Goal: Information Seeking & Learning: Check status

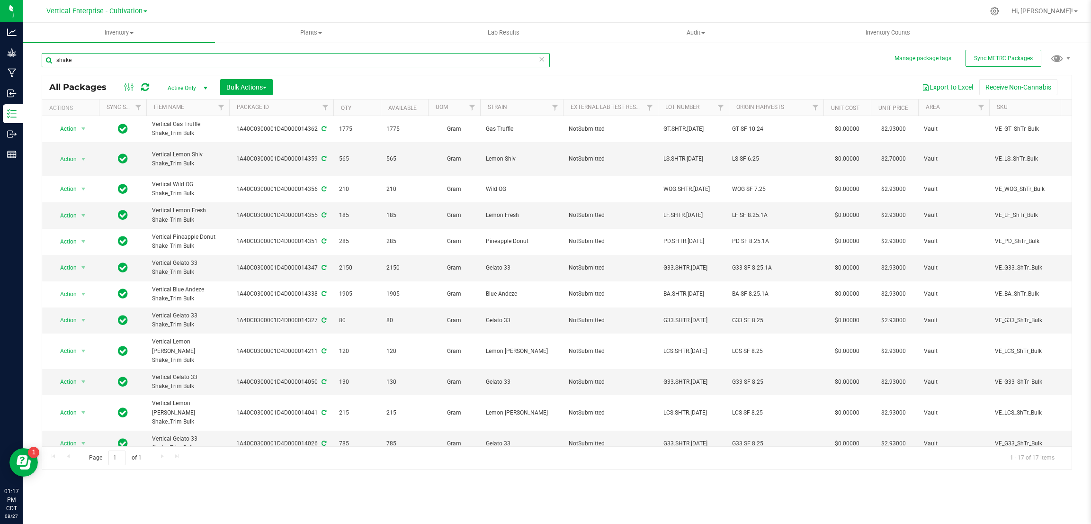
drag, startPoint x: 160, startPoint y: 64, endPoint x: 25, endPoint y: 51, distance: 136.0
click at [27, 52] on div "Manage package tags Sync METRC Packages shake All Packages Active Only Active O…" at bounding box center [557, 186] width 1068 height 289
type input "candied yams"
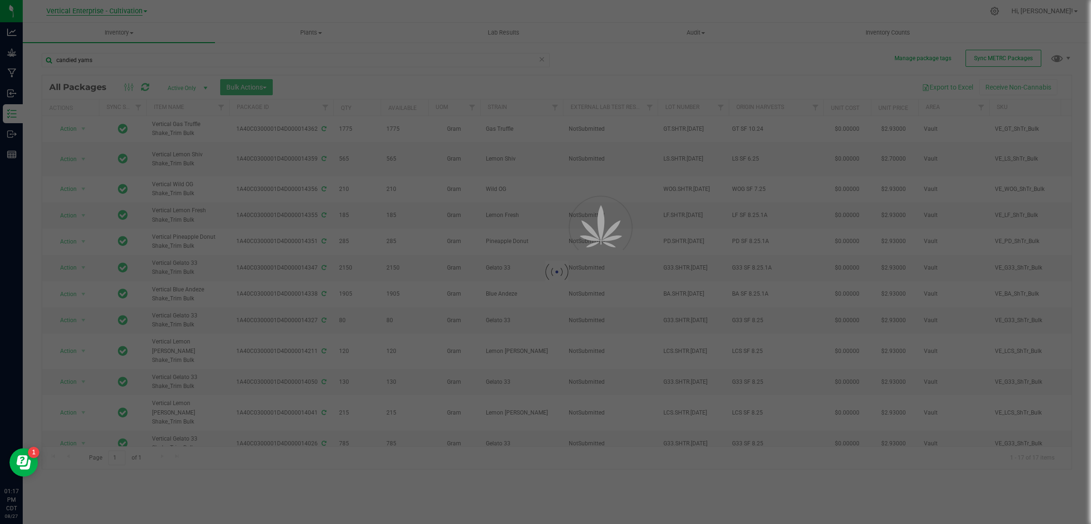
click at [133, 12] on div at bounding box center [545, 262] width 1091 height 524
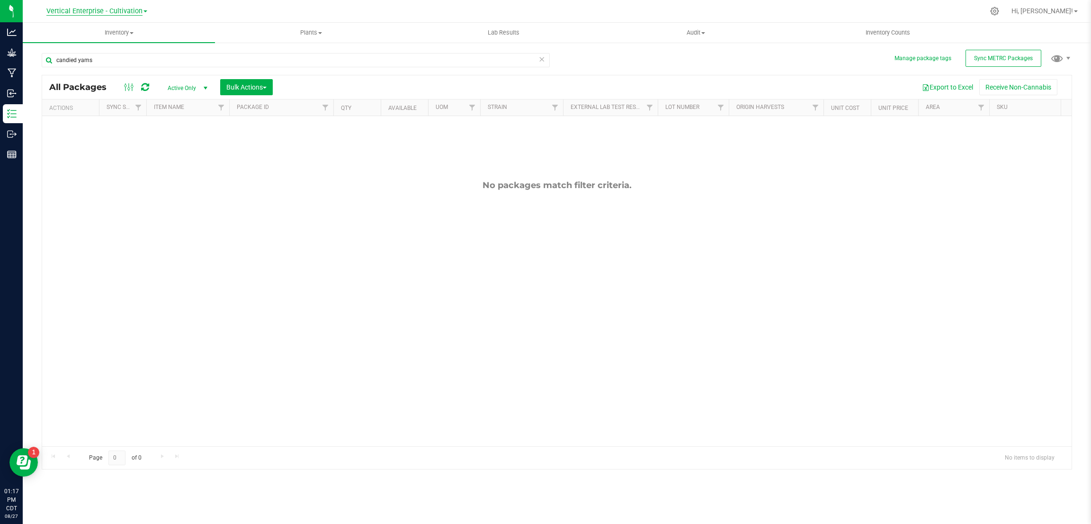
click at [132, 12] on span "Vertical Enterprise - Cultivation" at bounding box center [94, 11] width 96 height 9
click at [126, 42] on link "Vertical Enterprise - Manufacturing" at bounding box center [96, 46] width 138 height 13
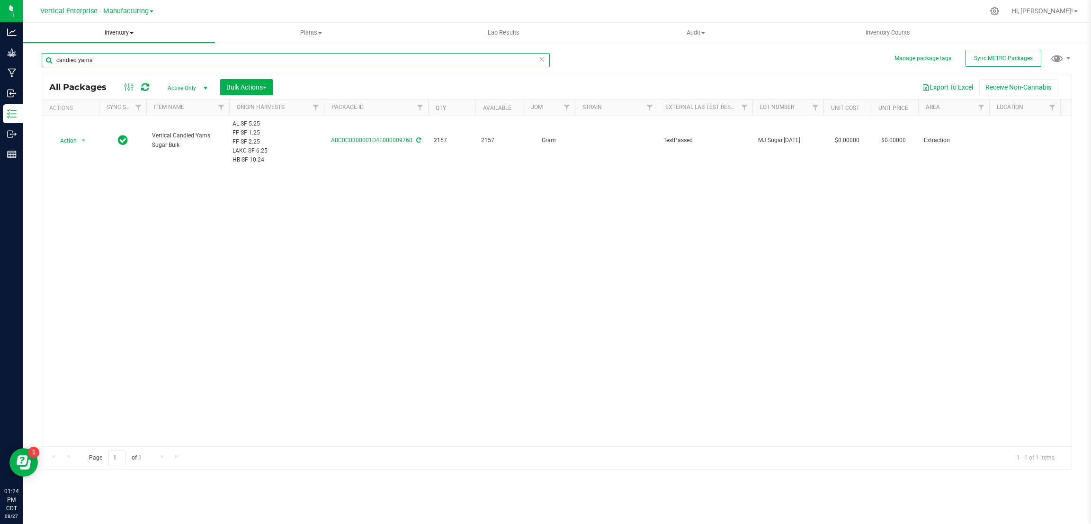
drag, startPoint x: 107, startPoint y: 63, endPoint x: 32, endPoint y: 36, distance: 79.4
click at [32, 36] on inventory "Inventory All packages All inventory Waste log Create inventory Plants All plan…" at bounding box center [557, 177] width 1068 height 308
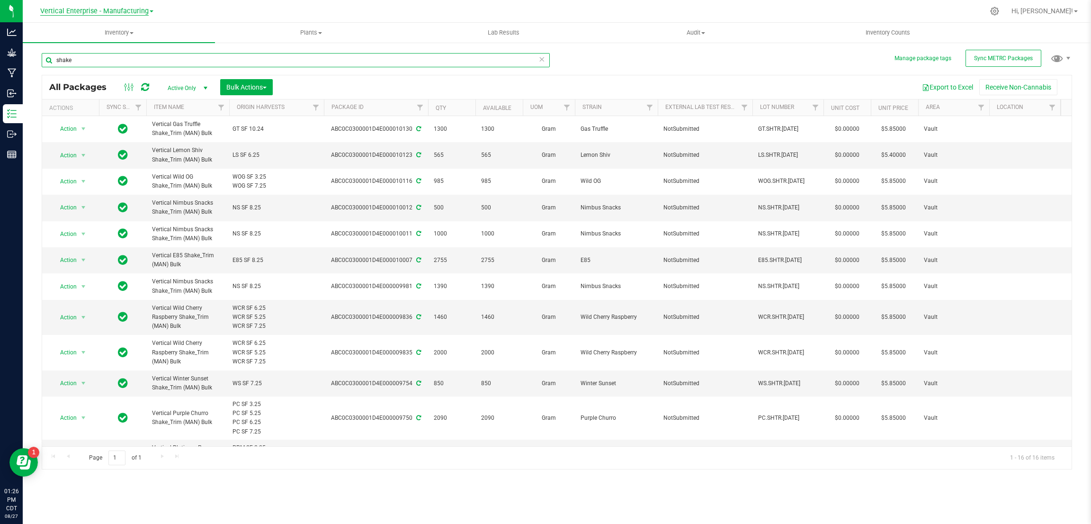
type input "shake"
click at [145, 9] on span "Vertical Enterprise - Manufacturing" at bounding box center [94, 11] width 108 height 9
click at [144, 36] on link "Vertical Enterprise - Cultivation" at bounding box center [96, 33] width 138 height 13
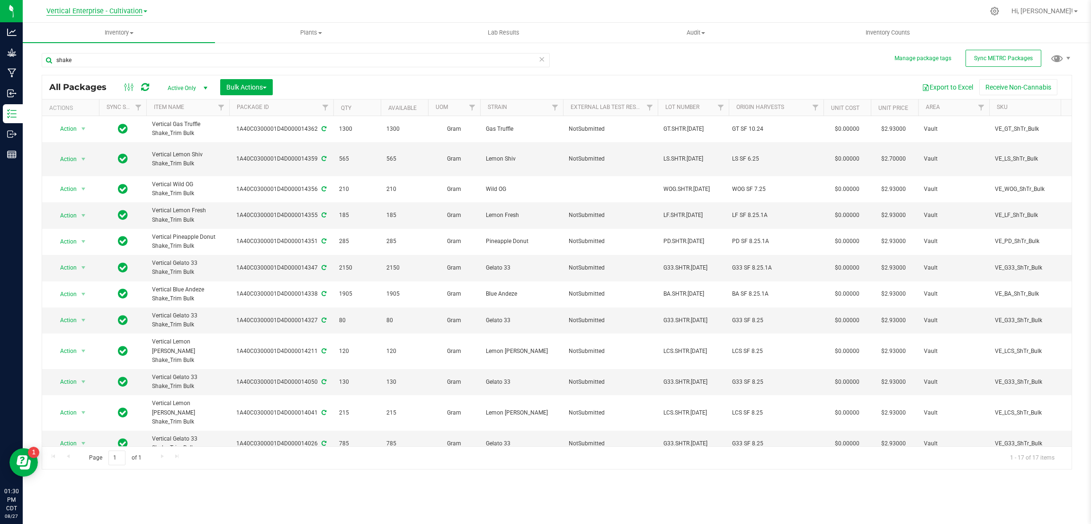
click at [140, 10] on span "Vertical Enterprise - Cultivation" at bounding box center [94, 11] width 96 height 9
click at [133, 41] on link "Vertical Enterprise - Manufacturing" at bounding box center [96, 46] width 138 height 13
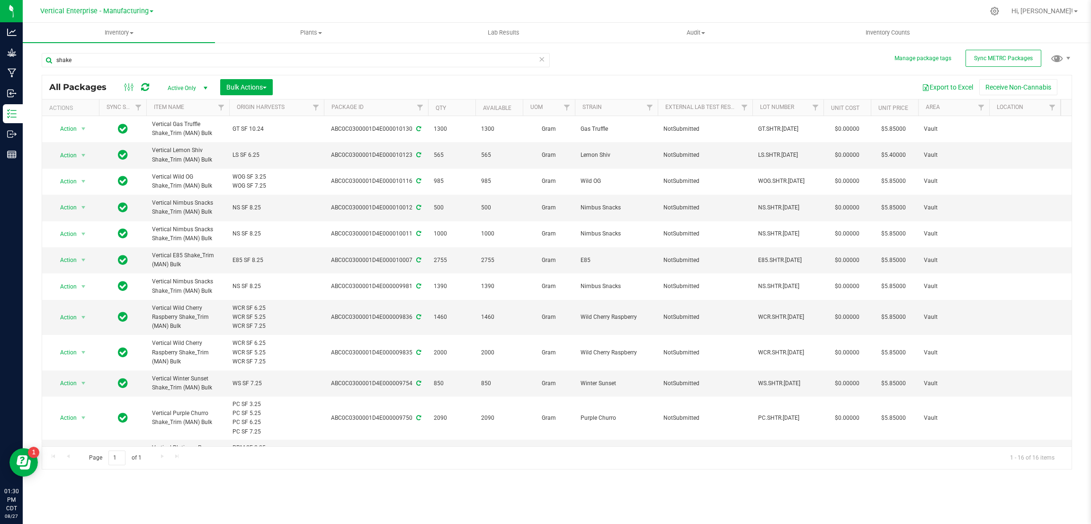
click at [151, 12] on span at bounding box center [152, 11] width 4 height 2
click at [129, 29] on link "Vertical Enterprise - Cultivation" at bounding box center [96, 33] width 138 height 13
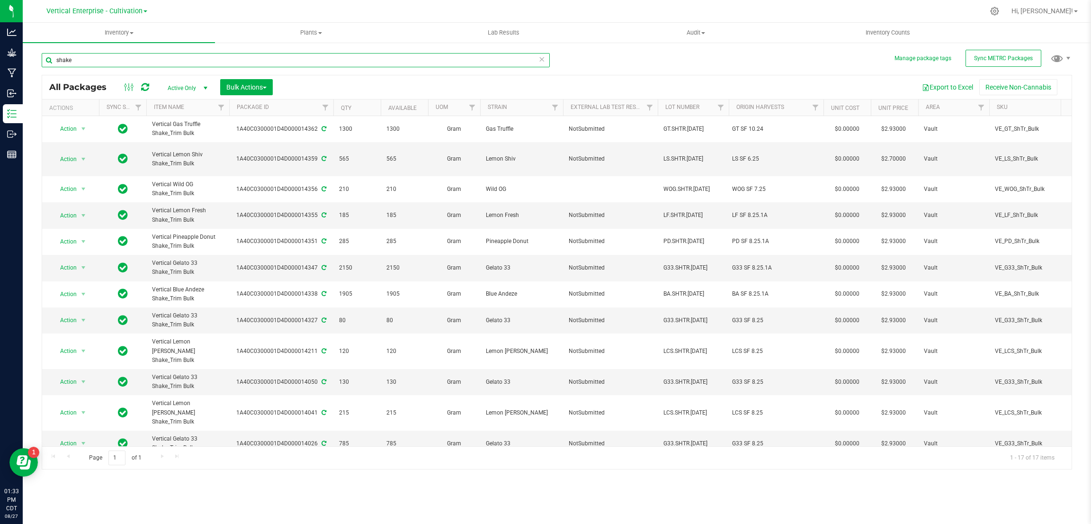
click at [215, 61] on input "shake" at bounding box center [296, 60] width 508 height 14
type input "s"
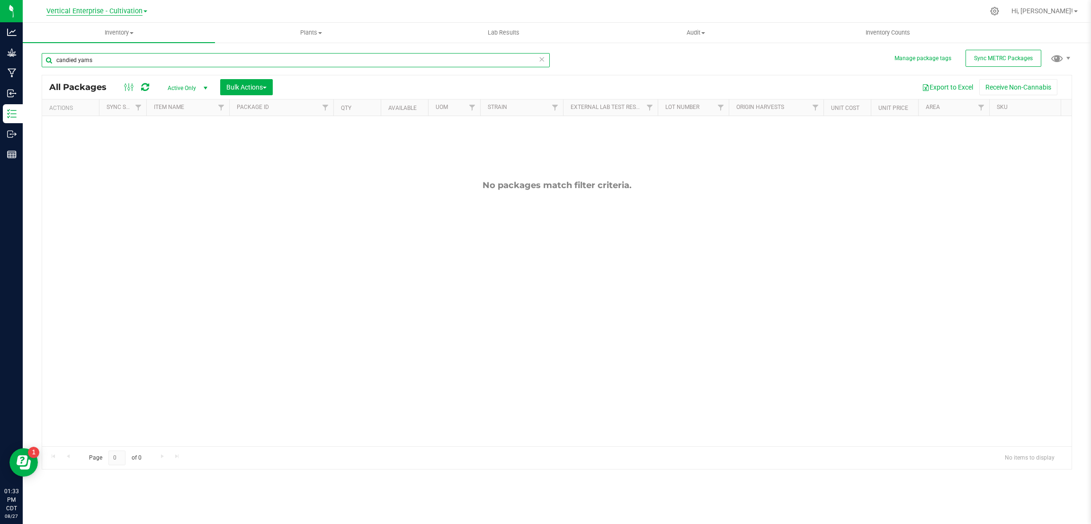
type input "candied yams"
click at [121, 8] on span "Vertical Enterprise - Cultivation" at bounding box center [94, 11] width 96 height 9
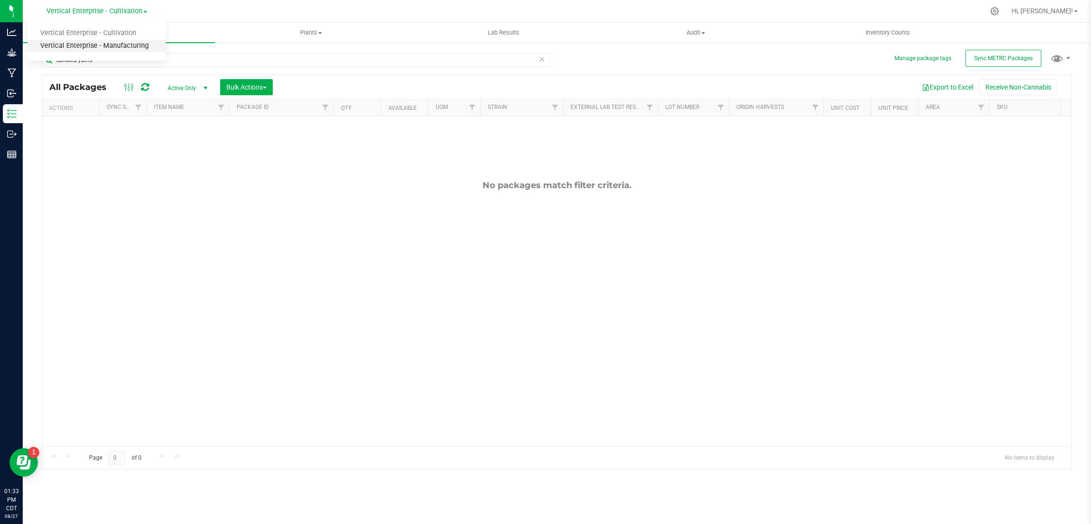
click at [130, 41] on link "Vertical Enterprise - Manufacturing" at bounding box center [96, 46] width 138 height 13
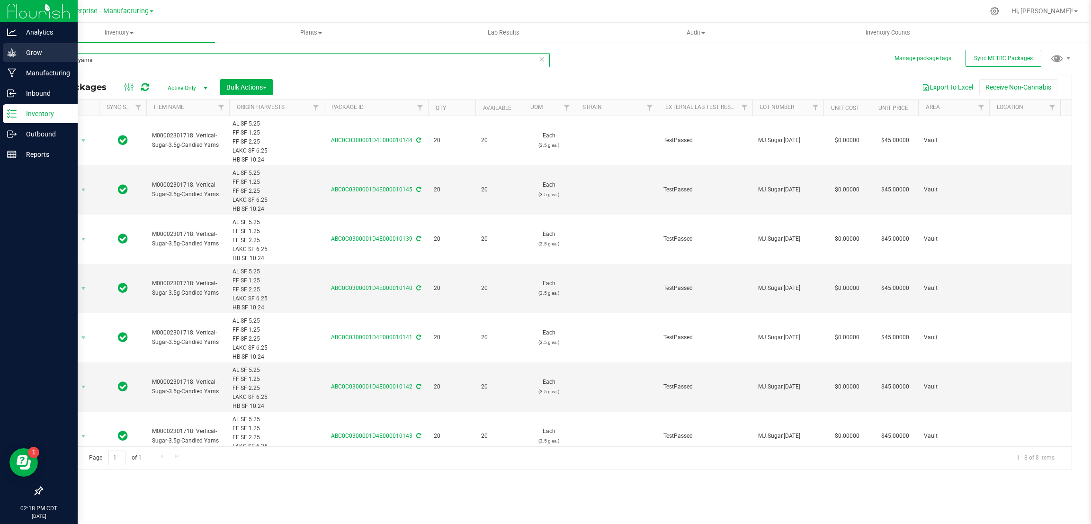
drag, startPoint x: 111, startPoint y: 64, endPoint x: 21, endPoint y: 56, distance: 90.3
click at [21, 56] on div "Analytics Grow Manufacturing Inbound Inventory Outbound Reports 02:18 PM CDT [D…" at bounding box center [545, 262] width 1091 height 524
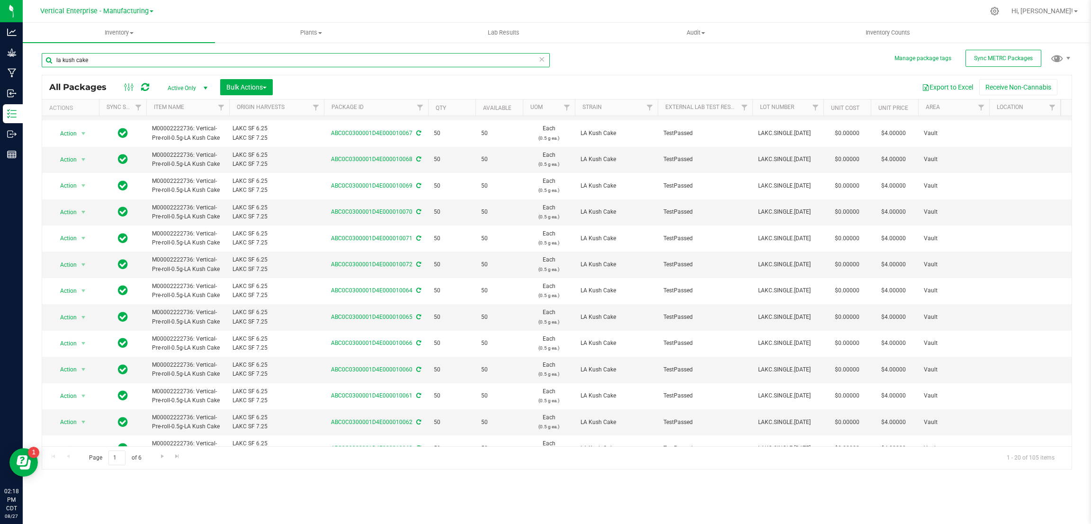
scroll to position [206, 0]
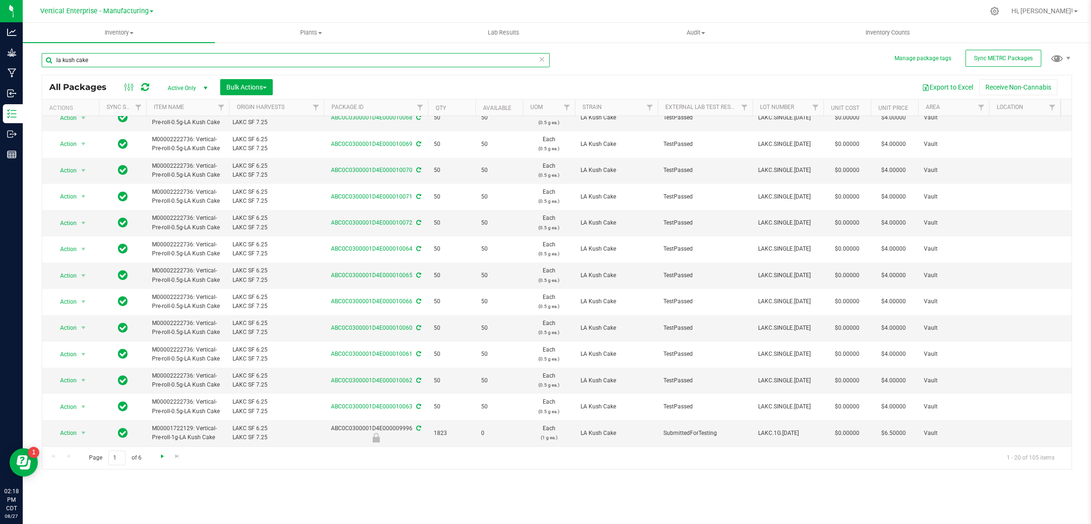
type input "la kush cake"
click at [163, 457] on span "Go to the next page" at bounding box center [163, 456] width 8 height 8
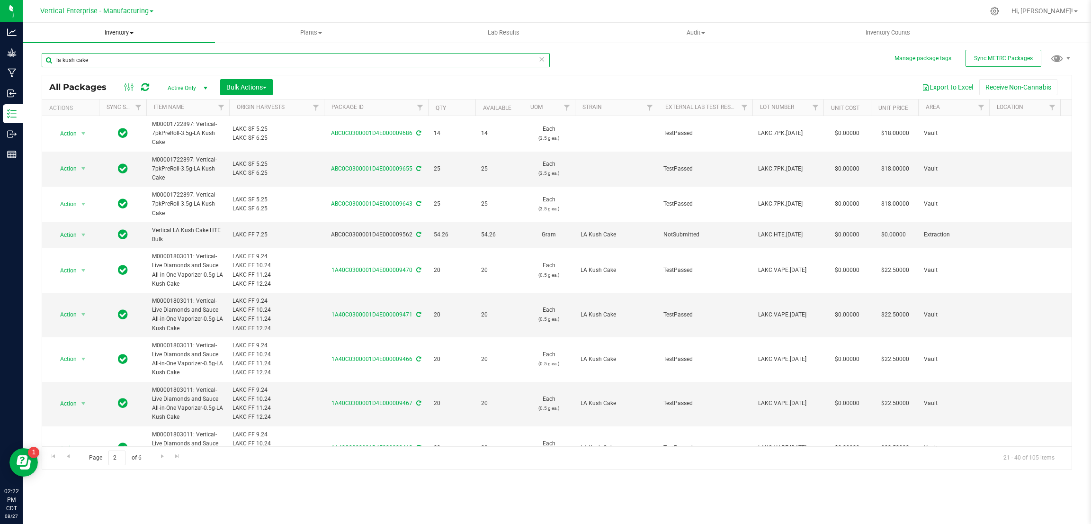
drag, startPoint x: 104, startPoint y: 62, endPoint x: 47, endPoint y: 41, distance: 60.7
click at [48, 41] on inventory "Inventory All packages All inventory Waste log Create inventory Plants All plan…" at bounding box center [557, 177] width 1068 height 308
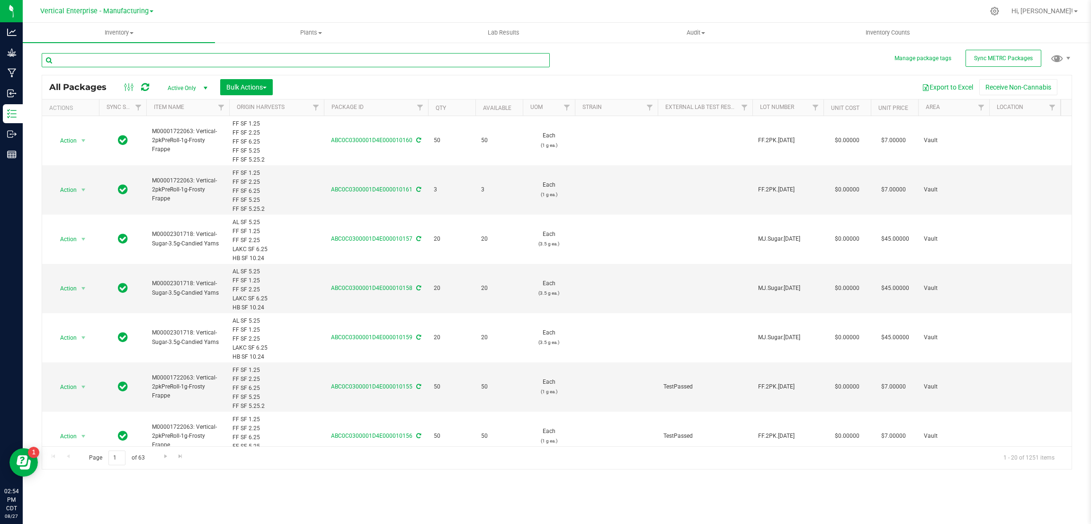
click at [124, 58] on input "text" at bounding box center [296, 60] width 508 height 14
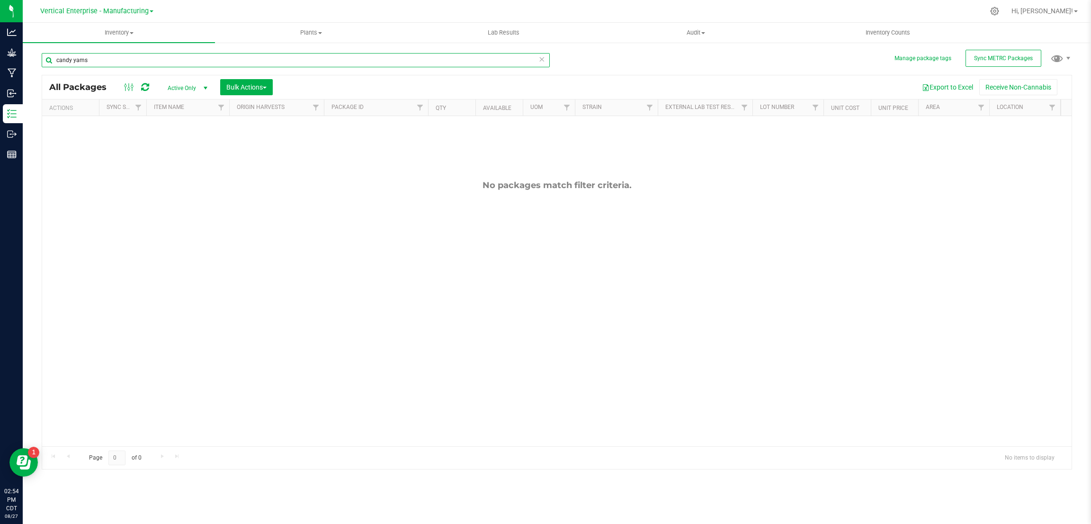
click at [107, 58] on input "candy yams" at bounding box center [296, 60] width 508 height 14
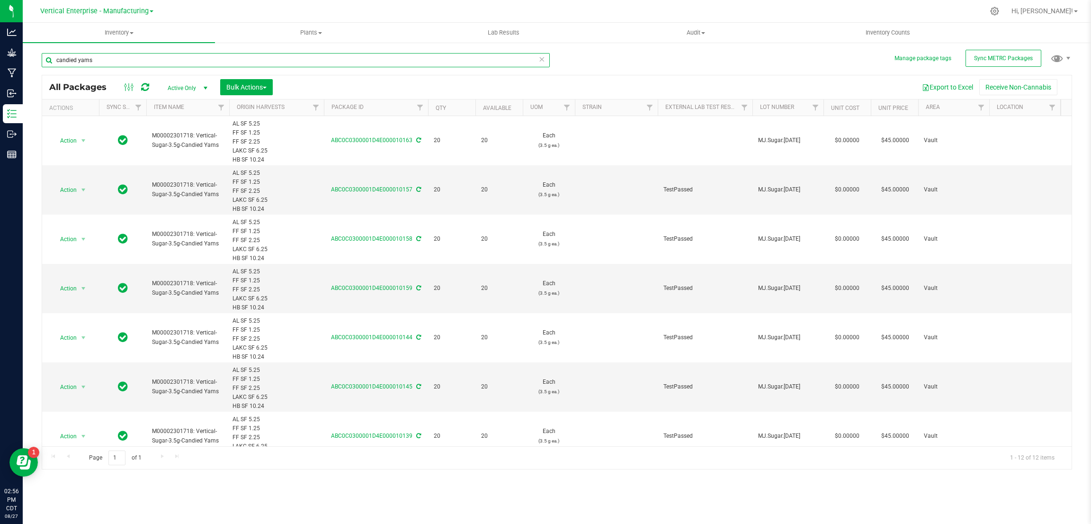
type input "candied yams"
